Goal: Transaction & Acquisition: Book appointment/travel/reservation

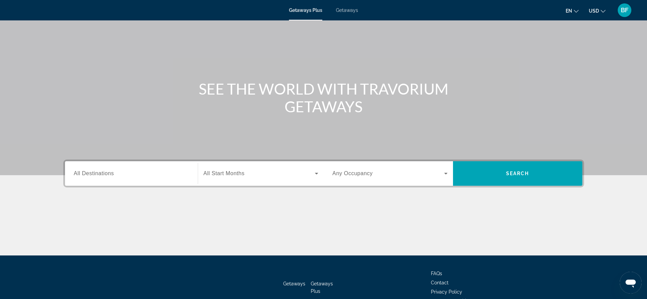
scroll to position [43, 0]
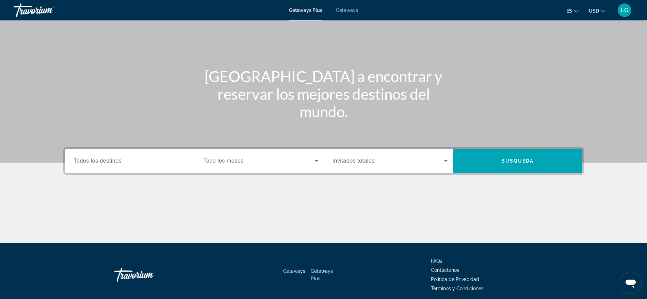
scroll to position [69, 0]
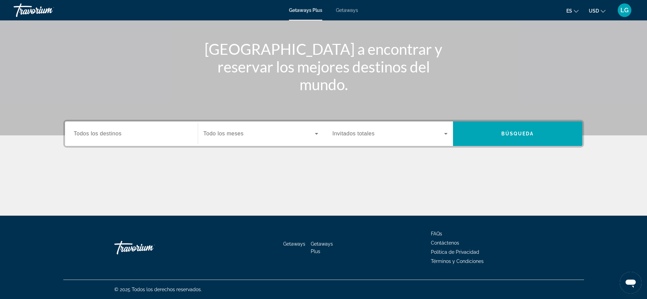
click at [525, 133] on span "Búsqueda" at bounding box center [518, 133] width 33 height 5
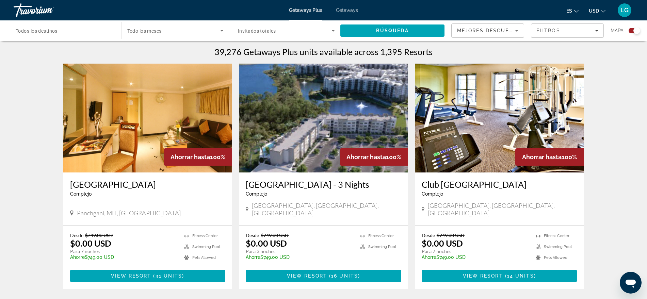
scroll to position [213, 0]
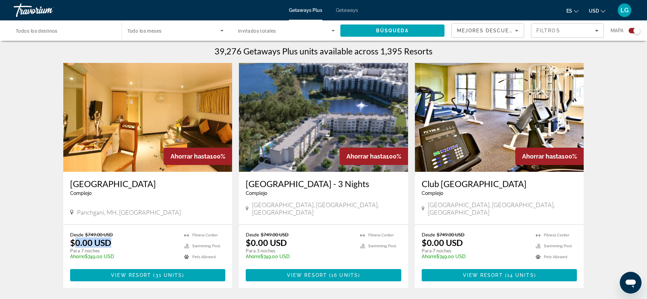
drag, startPoint x: 92, startPoint y: 234, endPoint x: 123, endPoint y: 235, distance: 30.7
click at [123, 235] on div "Desde $749.00 USD $0.00 USD Para 7 noches Ahorre $749.00 USD temp" at bounding box center [124, 248] width 108 height 32
click at [134, 235] on div "Desde $749.00 USD $0.00 USD Para 7 noches Ahorre $749.00 USD temp" at bounding box center [124, 248] width 108 height 32
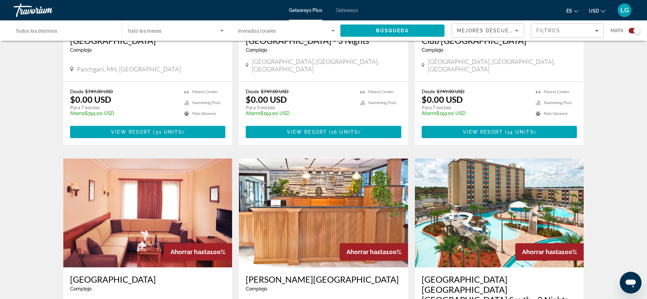
scroll to position [383, 0]
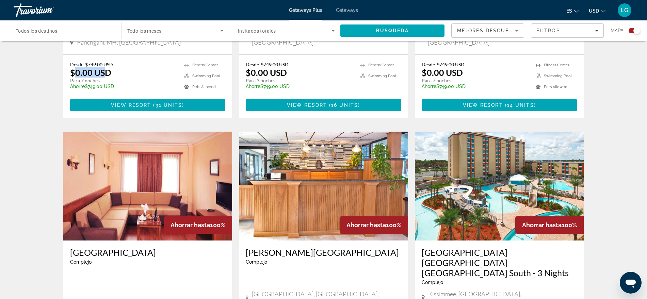
drag, startPoint x: 76, startPoint y: 64, endPoint x: 104, endPoint y: 63, distance: 27.6
click at [104, 67] on p "$0.00 USD" at bounding box center [90, 72] width 41 height 10
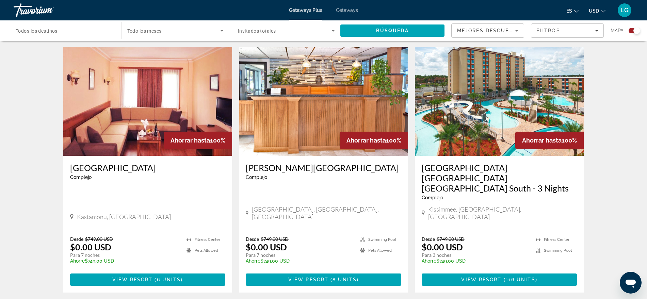
scroll to position [468, 0]
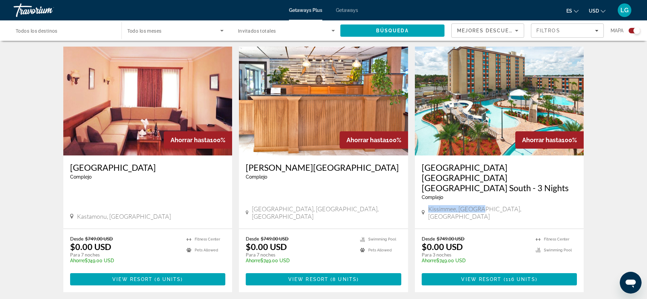
drag, startPoint x: 489, startPoint y: 188, endPoint x: 427, endPoint y: 192, distance: 61.4
click at [427, 205] on div "Kissimmee, FL, USA" at bounding box center [500, 212] width 156 height 15
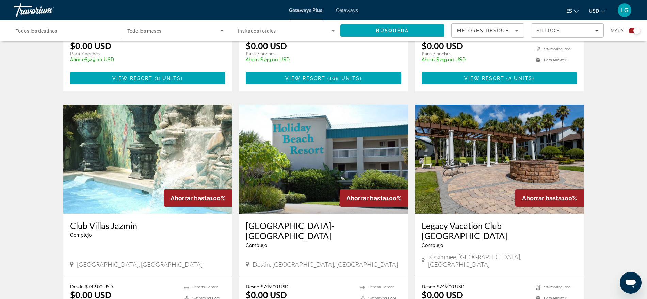
scroll to position [936, 0]
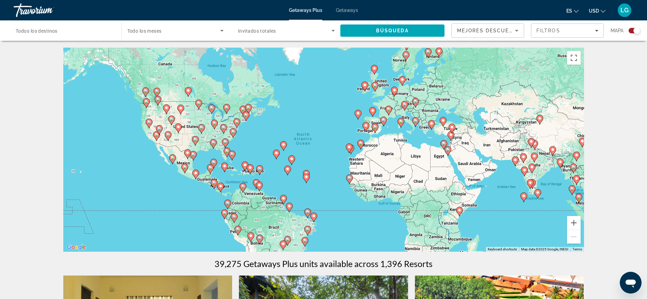
click at [415, 120] on image "Main content" at bounding box center [416, 121] width 4 height 4
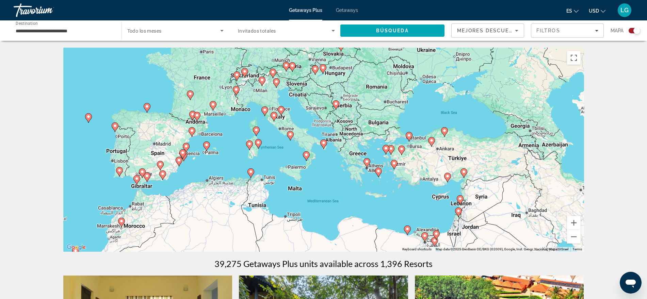
click at [325, 145] on icon "Main content" at bounding box center [323, 144] width 6 height 9
type input "**********"
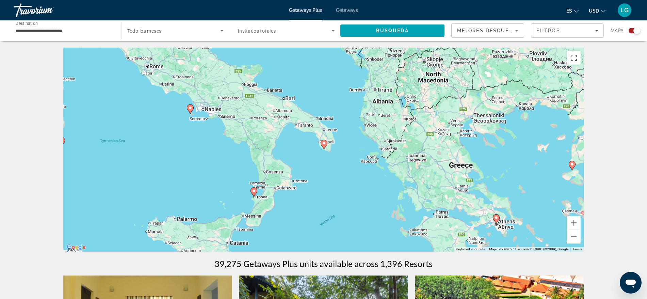
click at [517, 30] on icon "Sort by" at bounding box center [516, 31] width 3 height 2
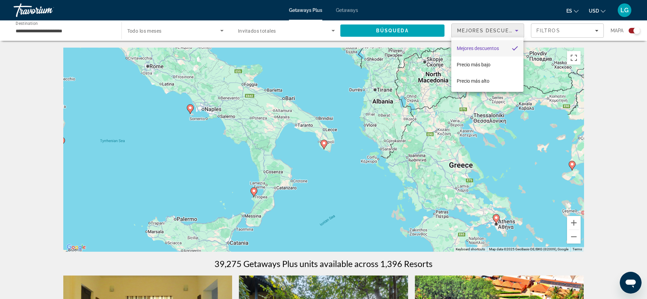
click at [324, 144] on div at bounding box center [323, 149] width 647 height 299
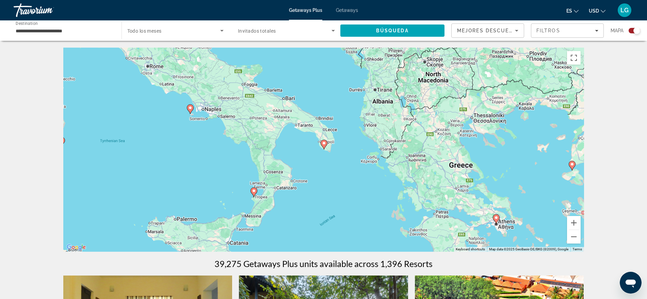
click at [325, 143] on image "Main content" at bounding box center [324, 143] width 4 height 4
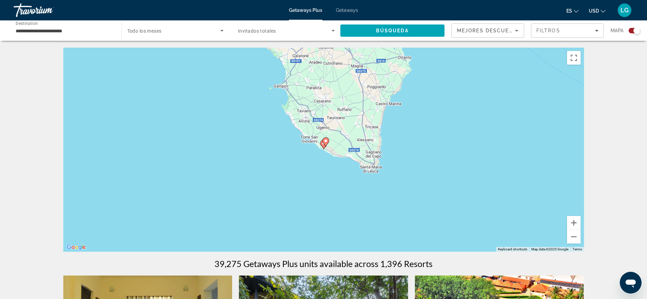
click at [329, 141] on icon "Main content" at bounding box center [325, 142] width 6 height 9
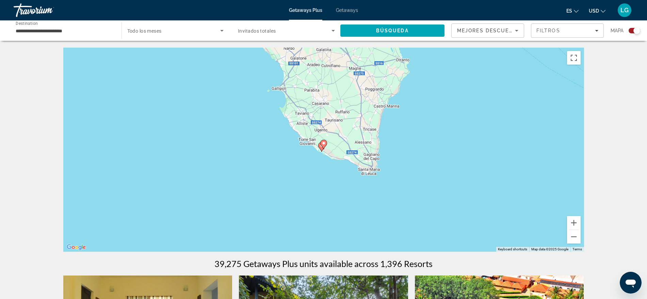
click at [324, 143] on image "Main content" at bounding box center [324, 143] width 4 height 4
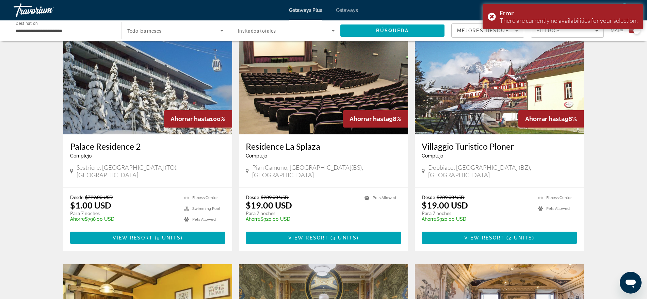
scroll to position [255, 0]
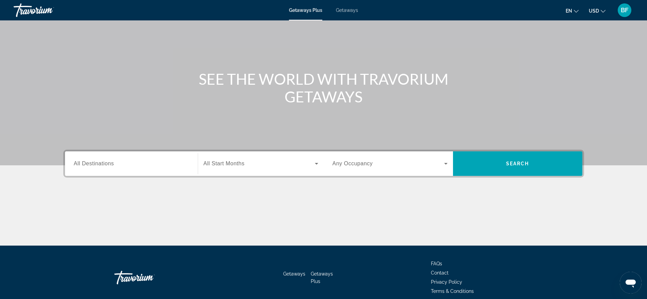
scroll to position [69, 0]
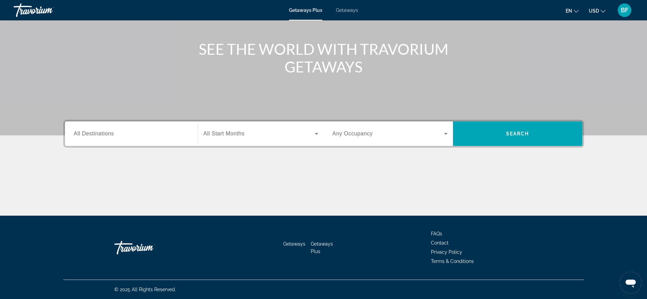
click at [527, 132] on span "Search" at bounding box center [517, 133] width 23 height 5
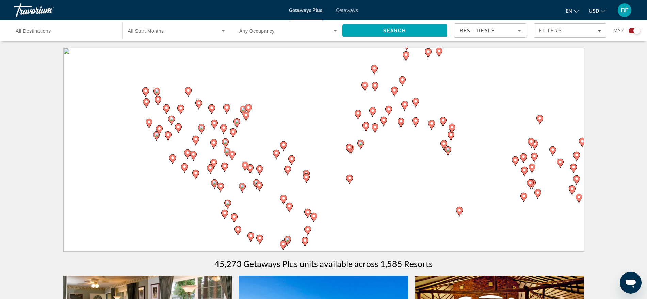
click at [40, 33] on span "All Destinations" at bounding box center [33, 30] width 35 height 5
click at [40, 33] on input "Destination All Destinations" at bounding box center [65, 31] width 98 height 8
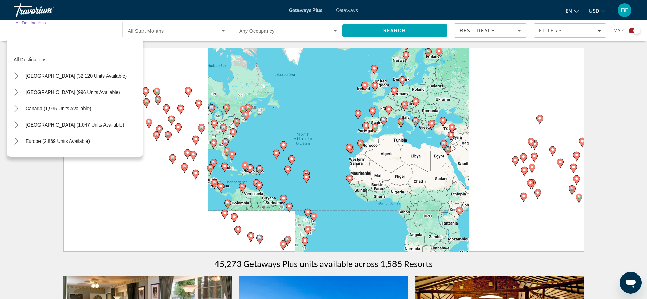
click at [48, 31] on input "Destination All Destinations" at bounding box center [65, 31] width 98 height 8
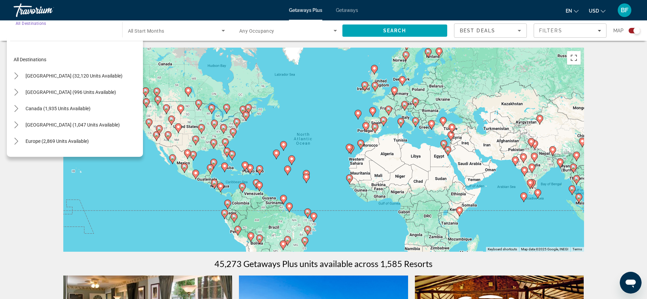
click at [17, 140] on icon "Toggle Europe (2,869 units available) submenu" at bounding box center [16, 141] width 7 height 7
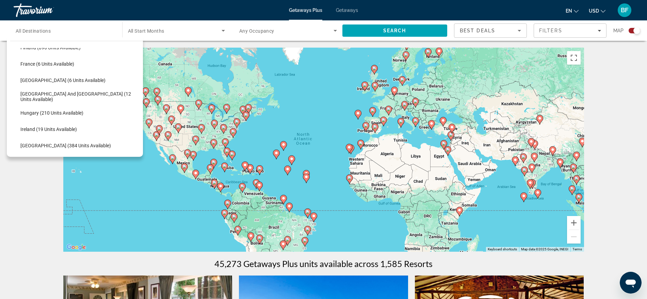
scroll to position [170, 0]
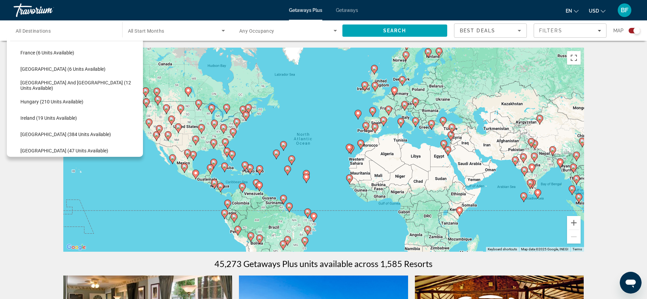
click at [66, 147] on span "Select destination: Portugal (47 units available)" at bounding box center [80, 151] width 126 height 16
type input "**********"
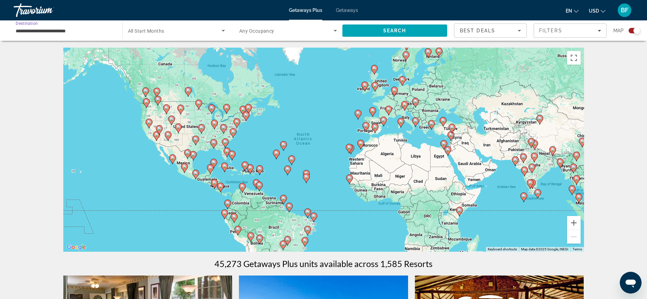
click at [405, 29] on span "Search" at bounding box center [394, 30] width 23 height 5
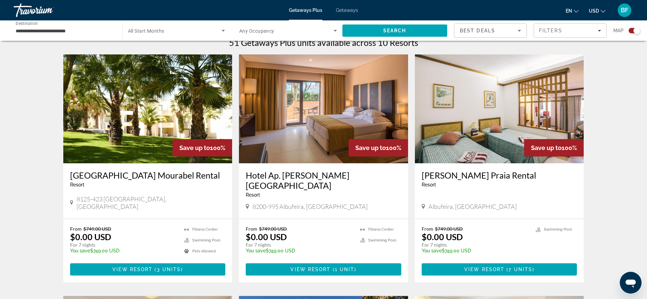
scroll to position [255, 0]
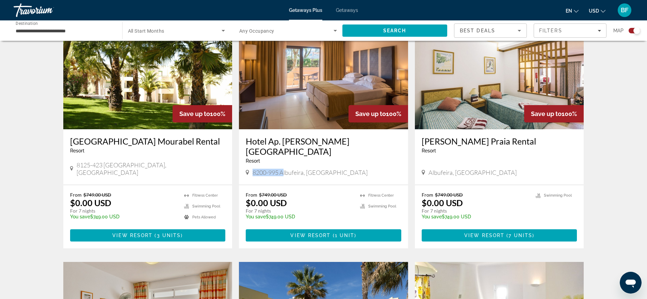
drag, startPoint x: 283, startPoint y: 162, endPoint x: 369, endPoint y: 157, distance: 85.6
click at [369, 157] on div "Hotel Ap. Vila Gale Atlantico Resort - This is an adults only resort 8200-995 A…" at bounding box center [323, 157] width 169 height 56
click at [337, 169] on div "8200-995 Albufeira, Portugal" at bounding box center [324, 172] width 156 height 7
drag, startPoint x: 288, startPoint y: 164, endPoint x: 282, endPoint y: 165, distance: 6.2
click at [282, 169] on div "8200-995 Albufeira, Portugal" at bounding box center [324, 172] width 156 height 7
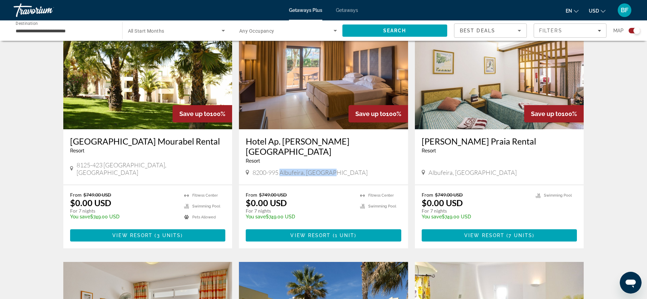
click at [336, 169] on div "8200-995 Albufeira, Portugal" at bounding box center [324, 172] width 156 height 7
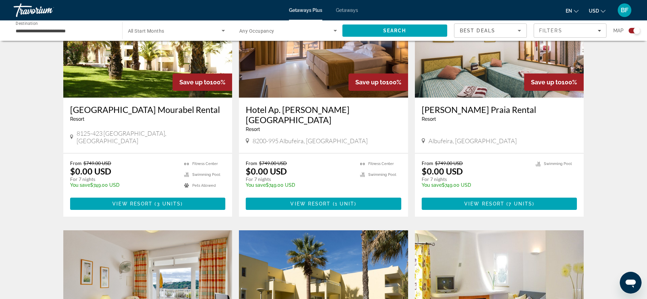
scroll to position [298, 0]
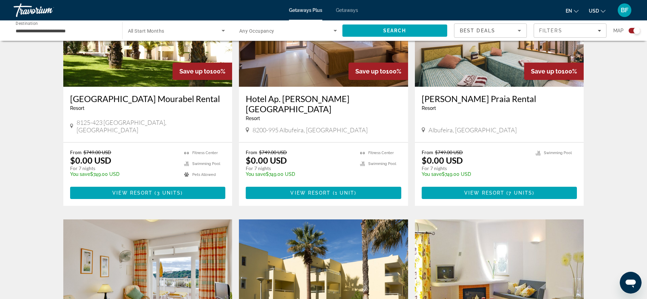
drag, startPoint x: 310, startPoint y: 183, endPoint x: 341, endPoint y: 183, distance: 31.0
click at [310, 190] on span "View Resort" at bounding box center [310, 192] width 40 height 5
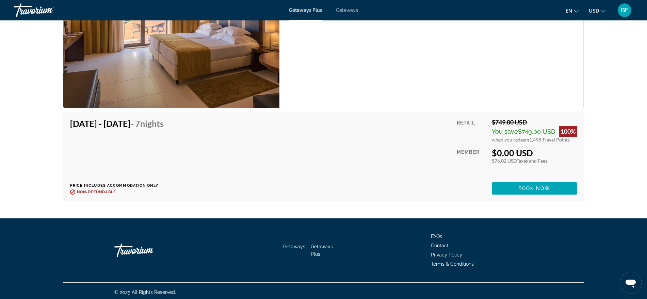
scroll to position [1277, 0]
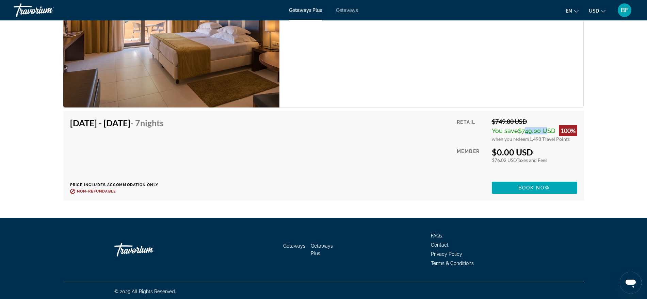
drag, startPoint x: 522, startPoint y: 129, endPoint x: 543, endPoint y: 130, distance: 20.5
click at [543, 130] on span "$749.00 USD" at bounding box center [536, 130] width 37 height 7
drag, startPoint x: 74, startPoint y: 126, endPoint x: 179, endPoint y: 123, distance: 105.9
click at [164, 123] on h4 "Dec 14, 2025 - Dec 21, 2025 - 7 Nights" at bounding box center [117, 123] width 94 height 10
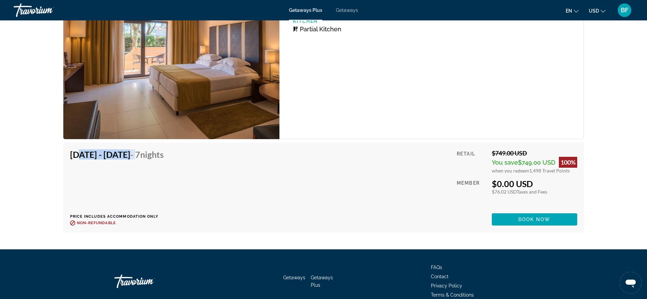
scroll to position [1234, 0]
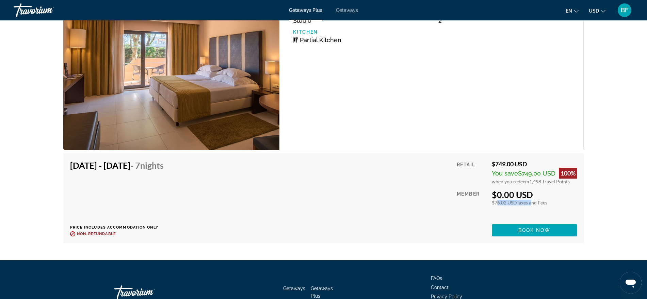
drag, startPoint x: 494, startPoint y: 201, endPoint x: 533, endPoint y: 202, distance: 38.5
click at [533, 202] on div "$76.02 USD Taxes and Fees" at bounding box center [534, 203] width 85 height 6
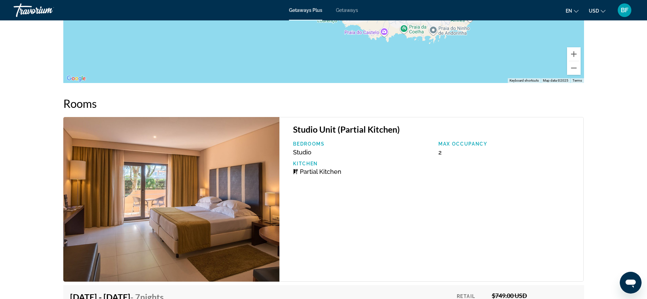
scroll to position [894, 0]
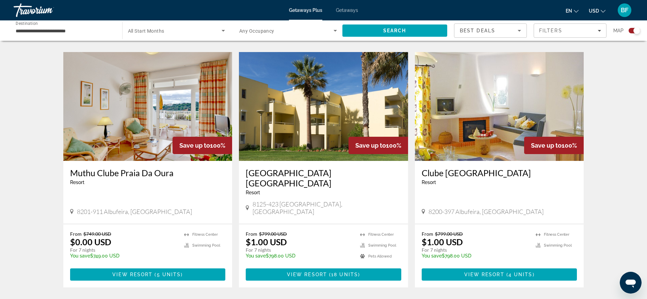
scroll to position [468, 0]
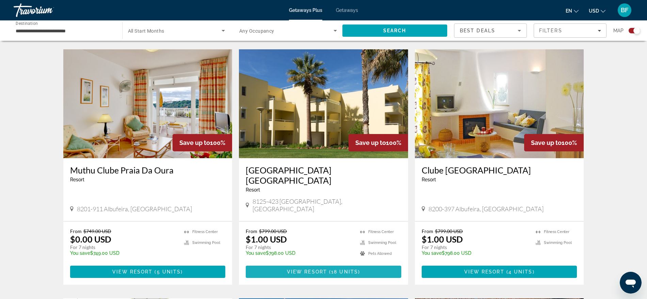
click at [334, 269] on span "18 units" at bounding box center [344, 271] width 27 height 5
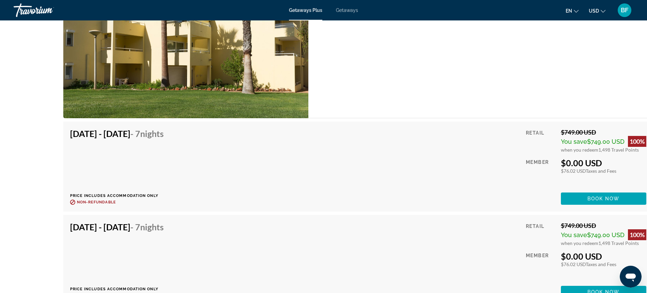
scroll to position [1362, 0]
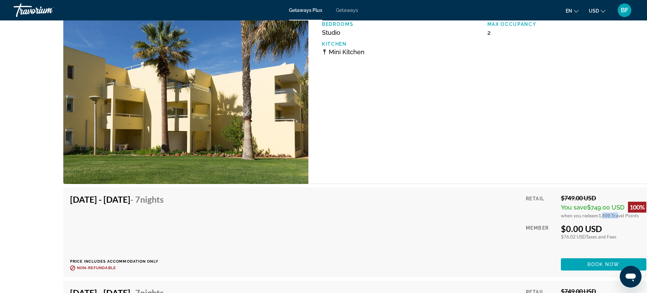
drag, startPoint x: 619, startPoint y: 127, endPoint x: 635, endPoint y: 127, distance: 16.0
click at [635, 212] on span "1,498 Travel Points" at bounding box center [619, 215] width 41 height 6
click at [630, 212] on span "1,498 Travel Points" at bounding box center [619, 215] width 41 height 6
drag, startPoint x: 629, startPoint y: 129, endPoint x: 617, endPoint y: 129, distance: 12.3
click at [617, 212] on span "1,498 Travel Points" at bounding box center [619, 215] width 41 height 6
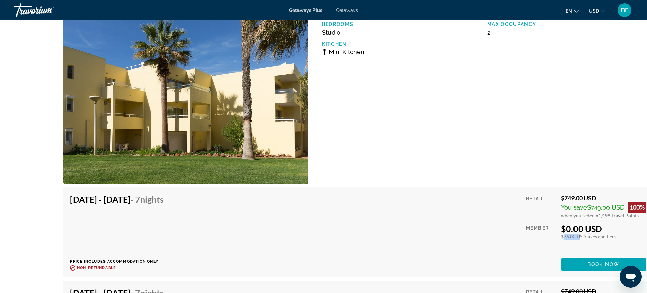
drag, startPoint x: 579, startPoint y: 149, endPoint x: 595, endPoint y: 152, distance: 15.8
click at [595, 234] on div "$76.02 USD Taxes and Fees" at bounding box center [603, 237] width 85 height 6
click at [605, 256] on span "Main content" at bounding box center [603, 264] width 85 height 16
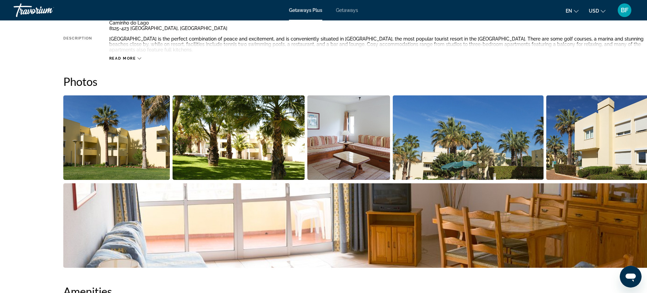
scroll to position [426, 0]
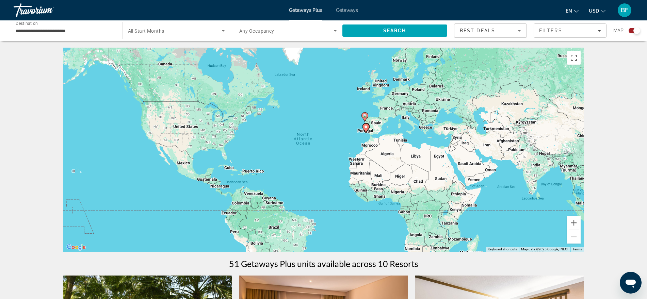
click at [156, 28] on span "All Start Months" at bounding box center [146, 30] width 36 height 5
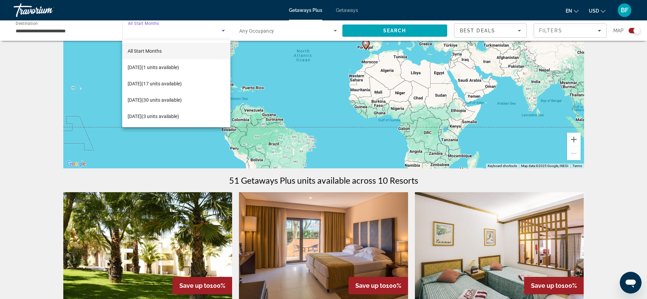
scroll to position [85, 0]
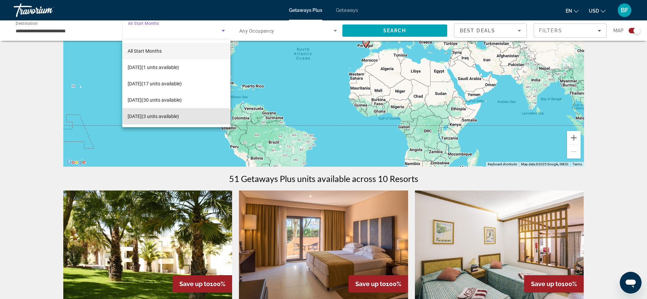
click at [142, 116] on span "January 2026 (3 units available)" at bounding box center [153, 116] width 51 height 8
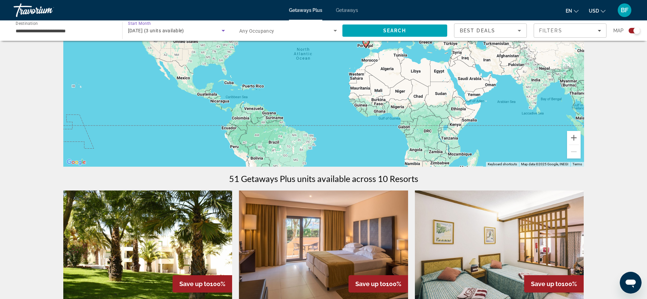
click at [145, 30] on span "January 2026 (3 units available)" at bounding box center [156, 30] width 56 height 5
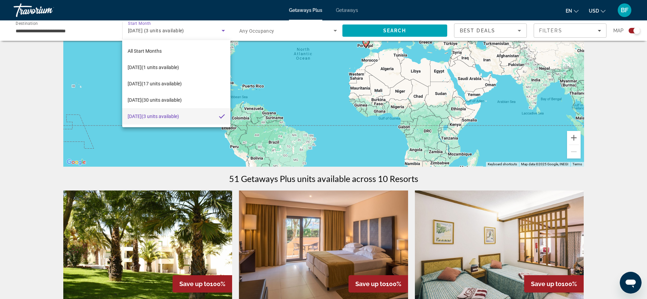
click at [145, 115] on span "January 2026 (3 units available)" at bounding box center [153, 116] width 51 height 8
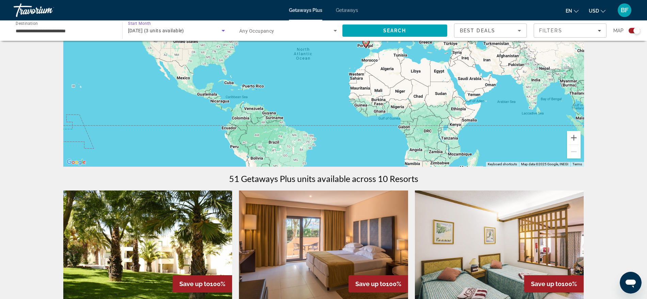
click at [410, 26] on span "Search" at bounding box center [395, 30] width 105 height 16
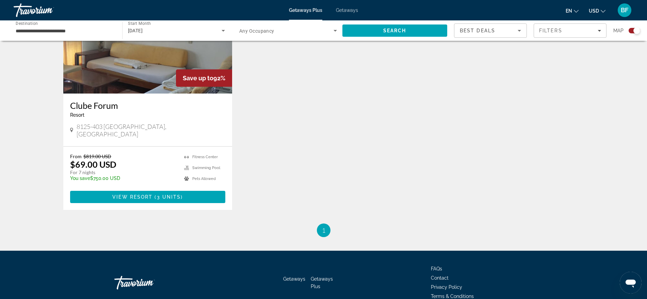
scroll to position [298, 0]
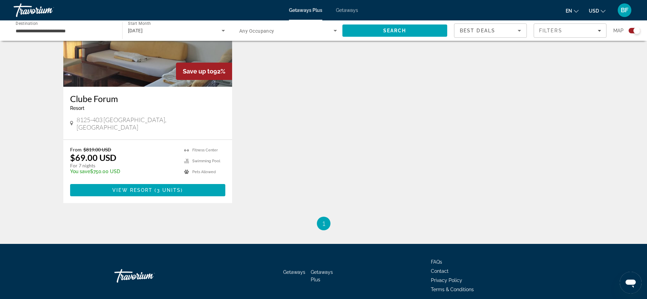
click at [149, 188] on span "View Resort" at bounding box center [132, 190] width 40 height 5
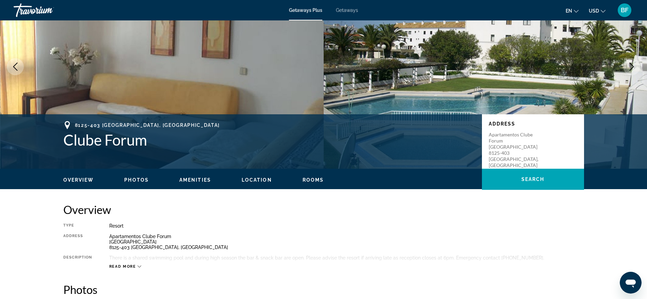
scroll to position [42, 0]
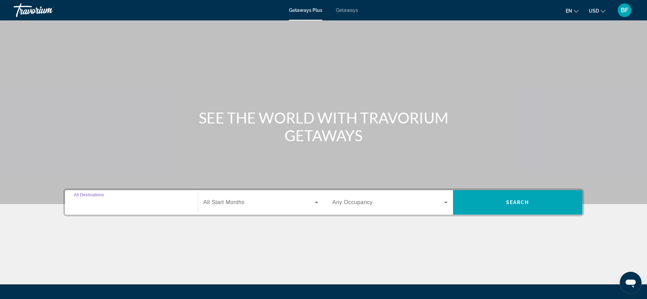
click at [134, 203] on input "Destination All Destinations" at bounding box center [131, 203] width 115 height 8
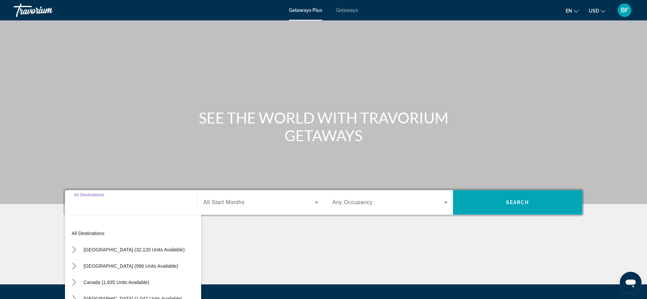
scroll to position [69, 0]
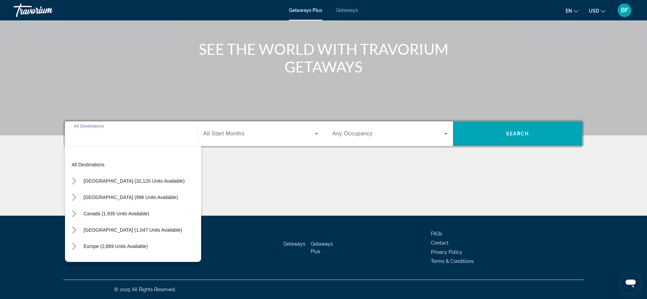
click at [80, 139] on div "Search widget" at bounding box center [131, 133] width 115 height 19
click at [130, 137] on input "Destination All Destinations" at bounding box center [131, 134] width 115 height 8
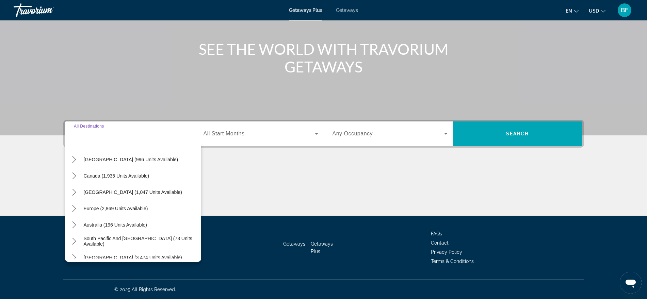
scroll to position [85, 0]
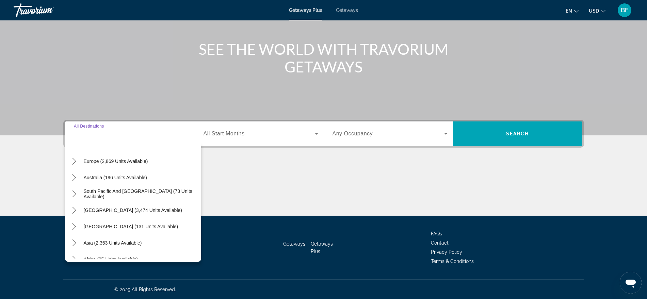
click at [91, 159] on span "Europe (2,869 units available)" at bounding box center [116, 161] width 64 height 5
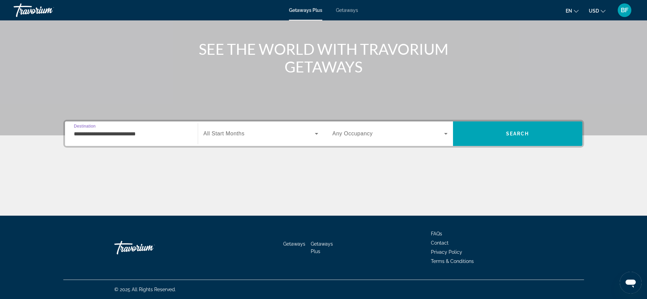
click at [154, 133] on input "**********" at bounding box center [131, 134] width 115 height 8
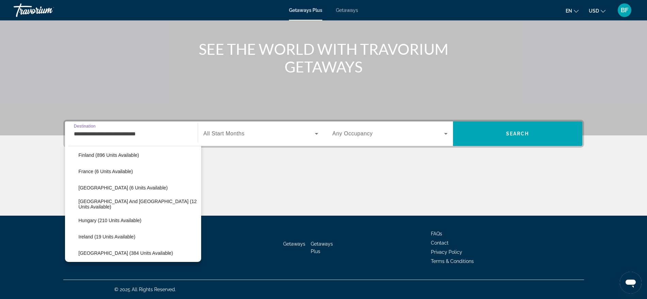
scroll to position [168, 0]
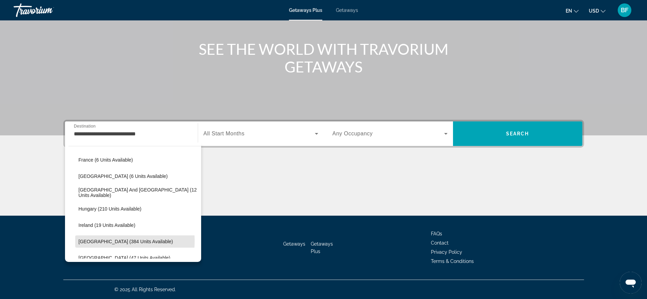
click at [96, 241] on span "Italy (384 units available)" at bounding box center [126, 241] width 95 height 5
type input "**********"
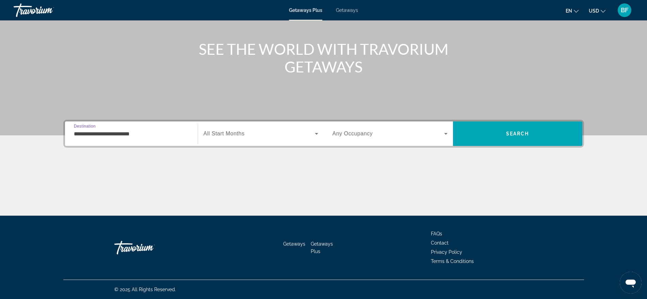
click at [249, 133] on span "Search widget" at bounding box center [259, 134] width 111 height 8
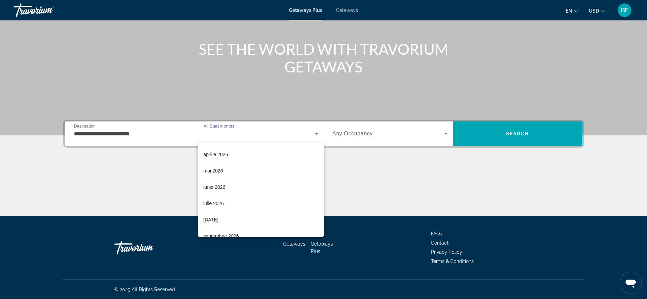
scroll to position [128, 0]
click at [222, 171] on span "iunie 2026" at bounding box center [215, 174] width 22 height 8
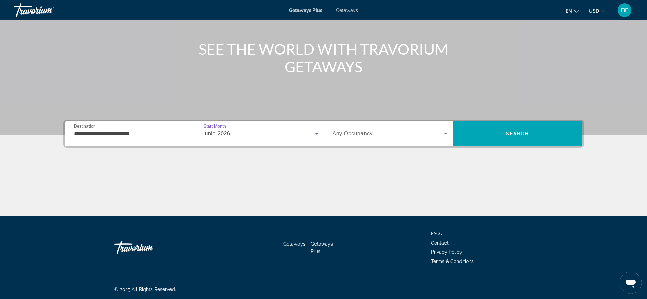
click at [519, 134] on span "Search" at bounding box center [517, 133] width 23 height 5
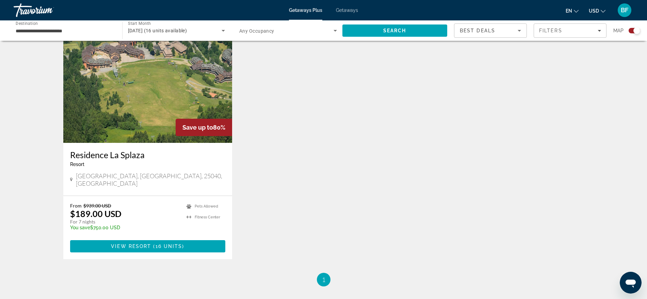
scroll to position [255, 0]
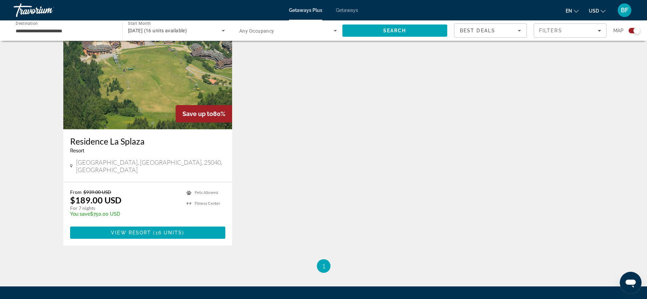
click at [152, 230] on span "Main content" at bounding box center [152, 232] width 2 height 5
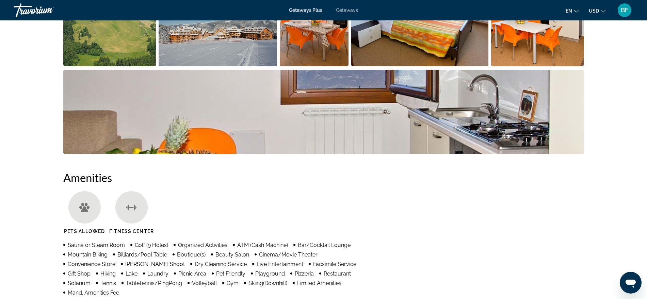
scroll to position [213, 0]
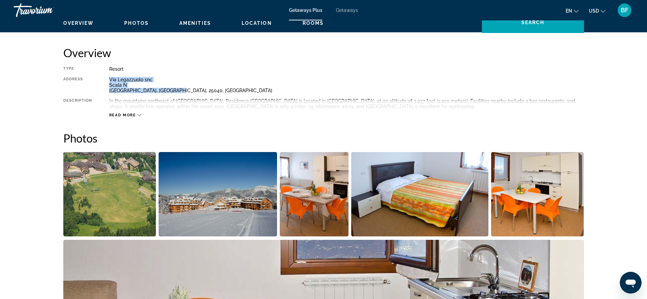
drag, startPoint x: 148, startPoint y: 91, endPoint x: 99, endPoint y: 94, distance: 49.1
click at [99, 94] on div "Type Resort All-Inclusive No All-Inclusive Address Via Legazzuolo snc Scala N A…" at bounding box center [323, 91] width 521 height 51
click at [232, 93] on div "Via Legazzuolo snc Scala N Artogne, Brescia, 25040, ITA" at bounding box center [346, 85] width 475 height 16
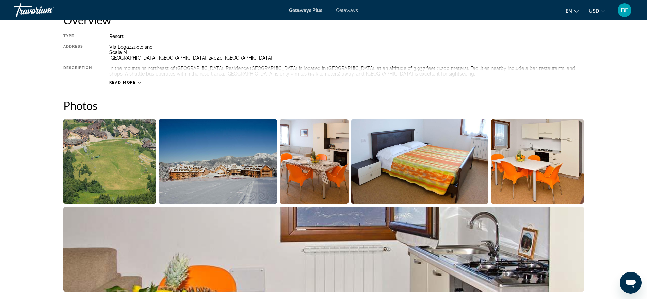
scroll to position [128, 0]
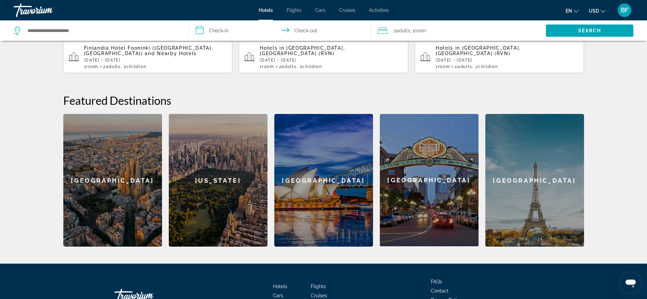
scroll to position [43, 0]
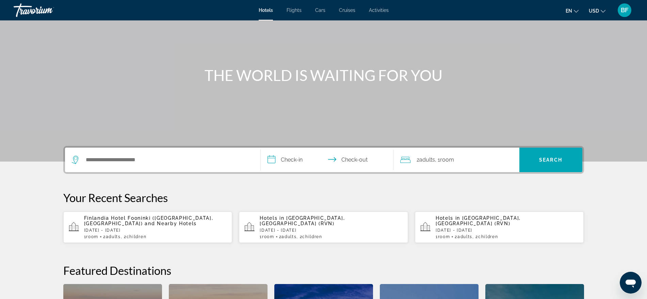
click at [453, 161] on span "Room" at bounding box center [447, 160] width 14 height 6
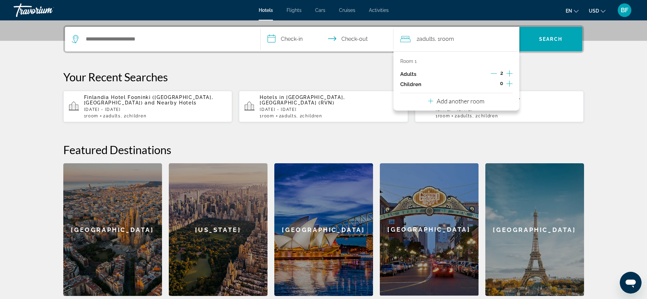
scroll to position [167, 0]
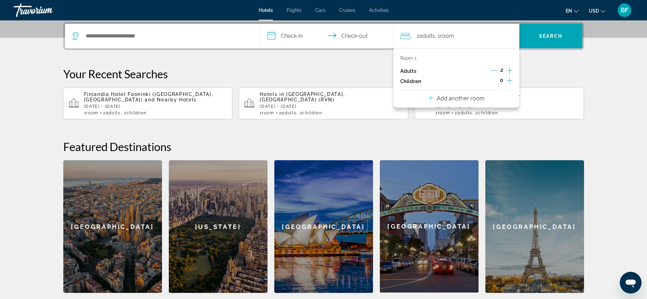
click at [594, 84] on div "**********" at bounding box center [324, 157] width 548 height 271
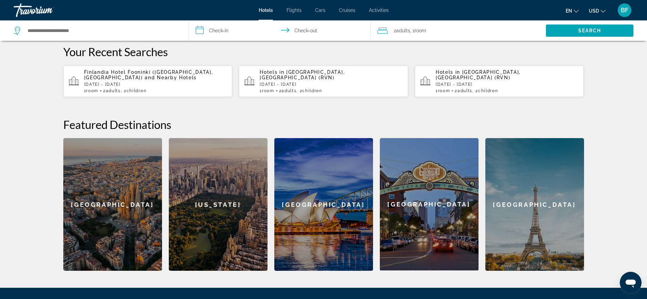
scroll to position [133, 0]
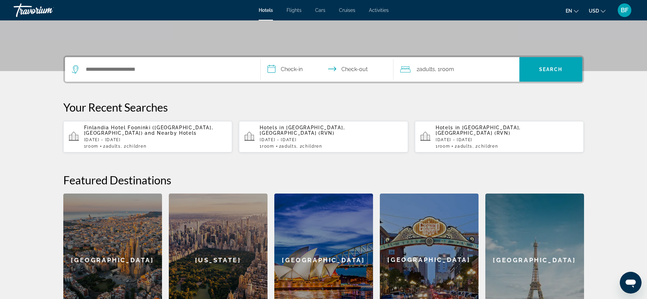
click at [109, 243] on div "[GEOGRAPHIC_DATA]" at bounding box center [112, 260] width 99 height 133
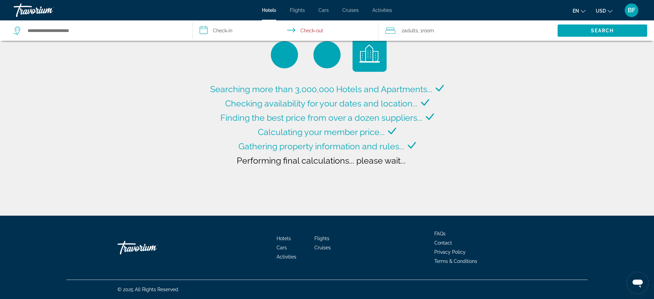
type input "**********"
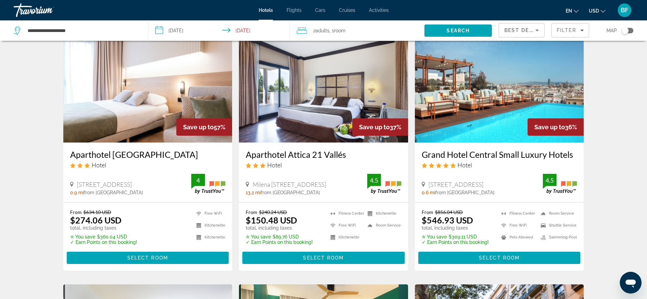
scroll to position [43, 0]
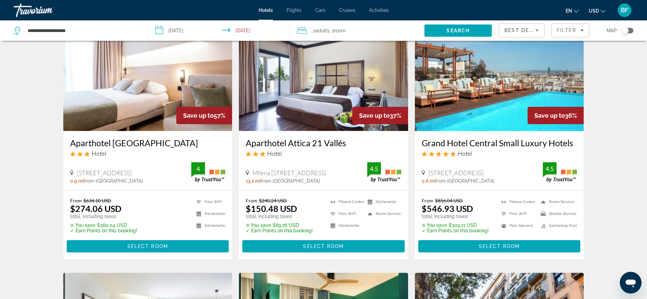
click at [485, 141] on h3 "Grand Hotel Central Small Luxury Hotels" at bounding box center [500, 143] width 156 height 10
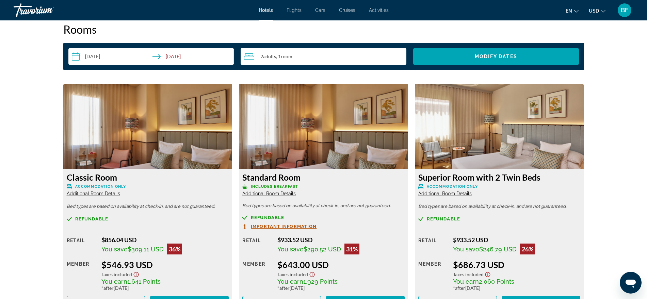
scroll to position [615, 0]
